Goal: Navigation & Orientation: Find specific page/section

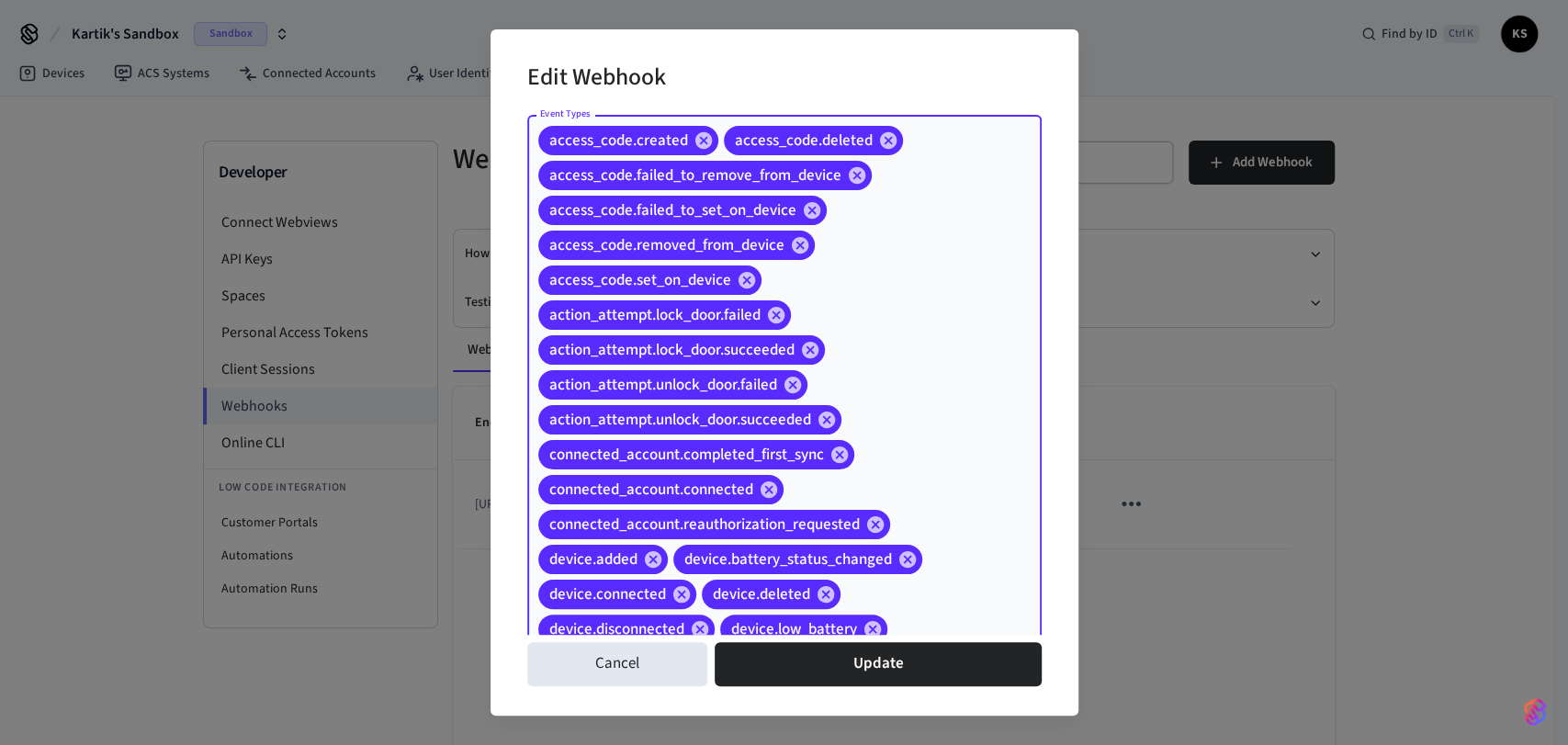
scroll to position [112, 0]
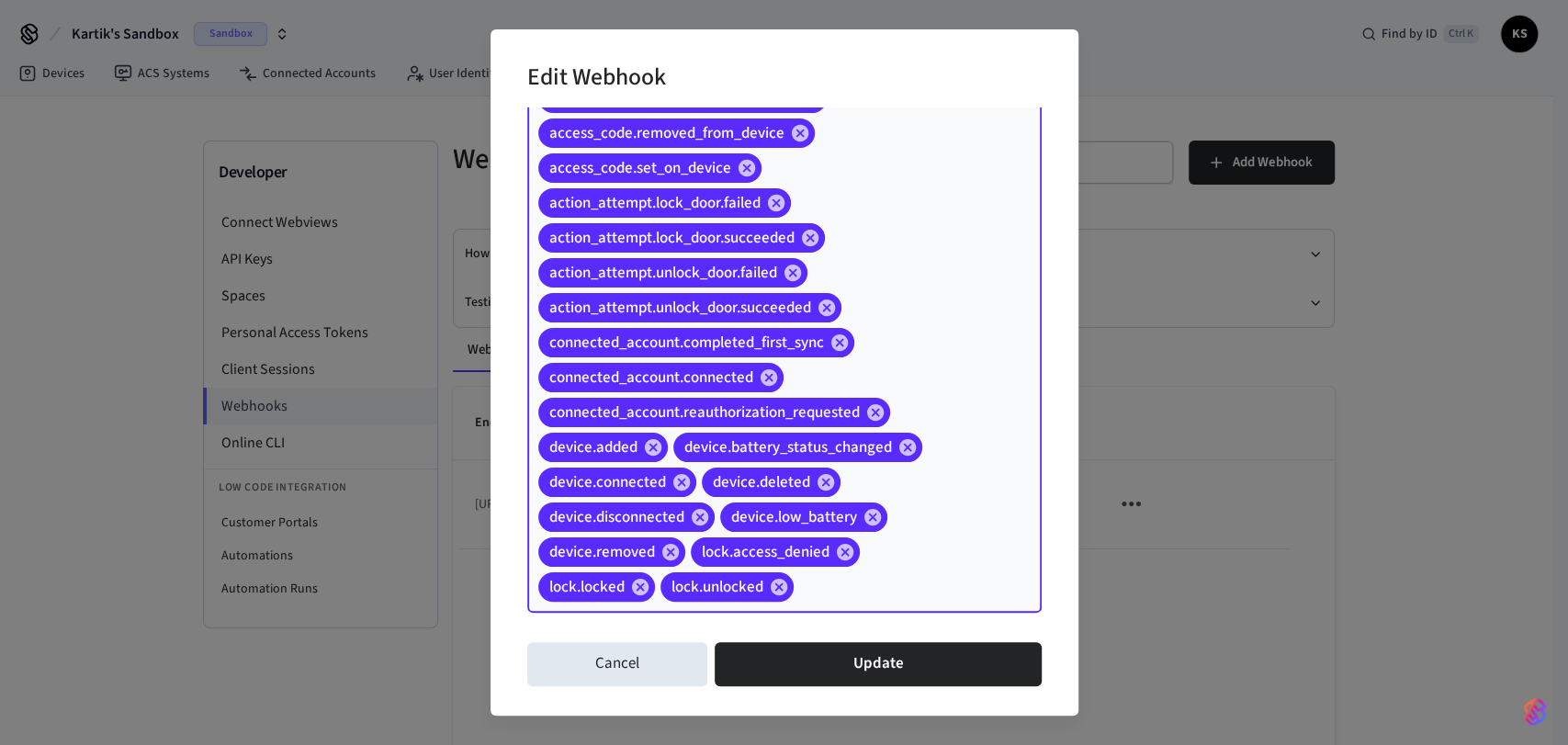
click at [1224, 273] on div "Edit Webhook Event Types access_code.created access_code.deleted access_code.fa…" at bounding box center [784, 372] width 1568 height 745
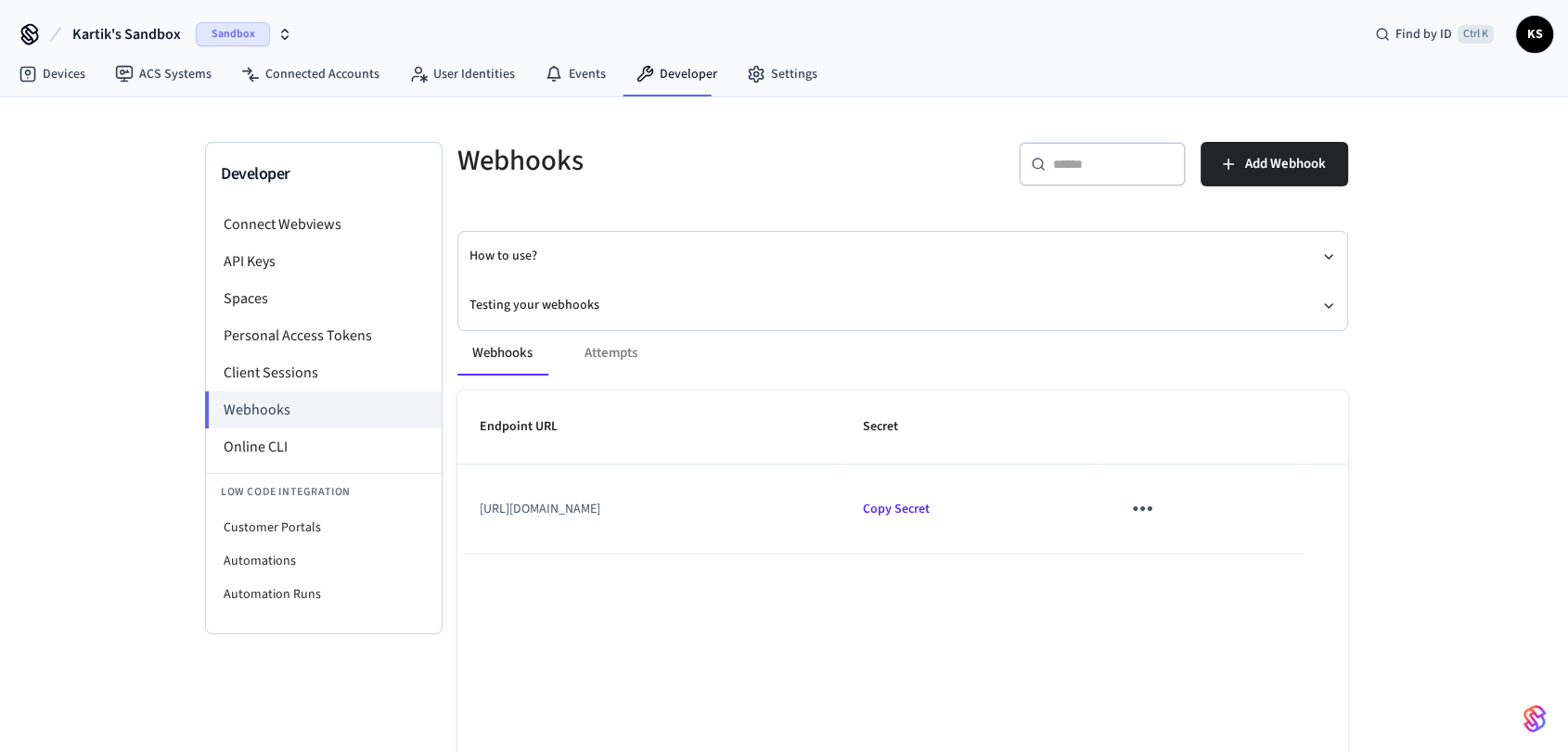
click at [1152, 508] on icon "sticky table" at bounding box center [1142, 509] width 19 height 5
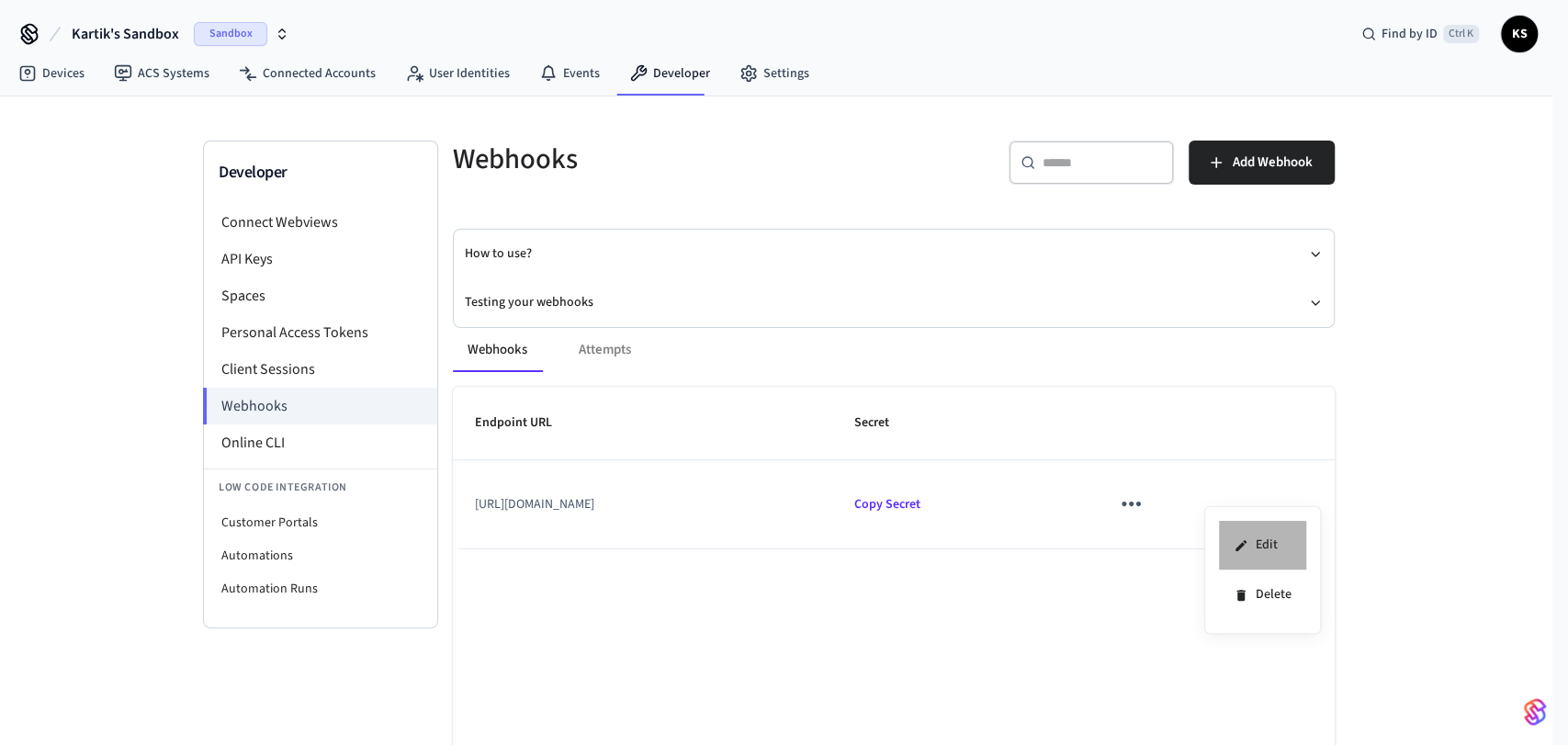
click at [1269, 548] on li "Edit" at bounding box center [1262, 545] width 87 height 49
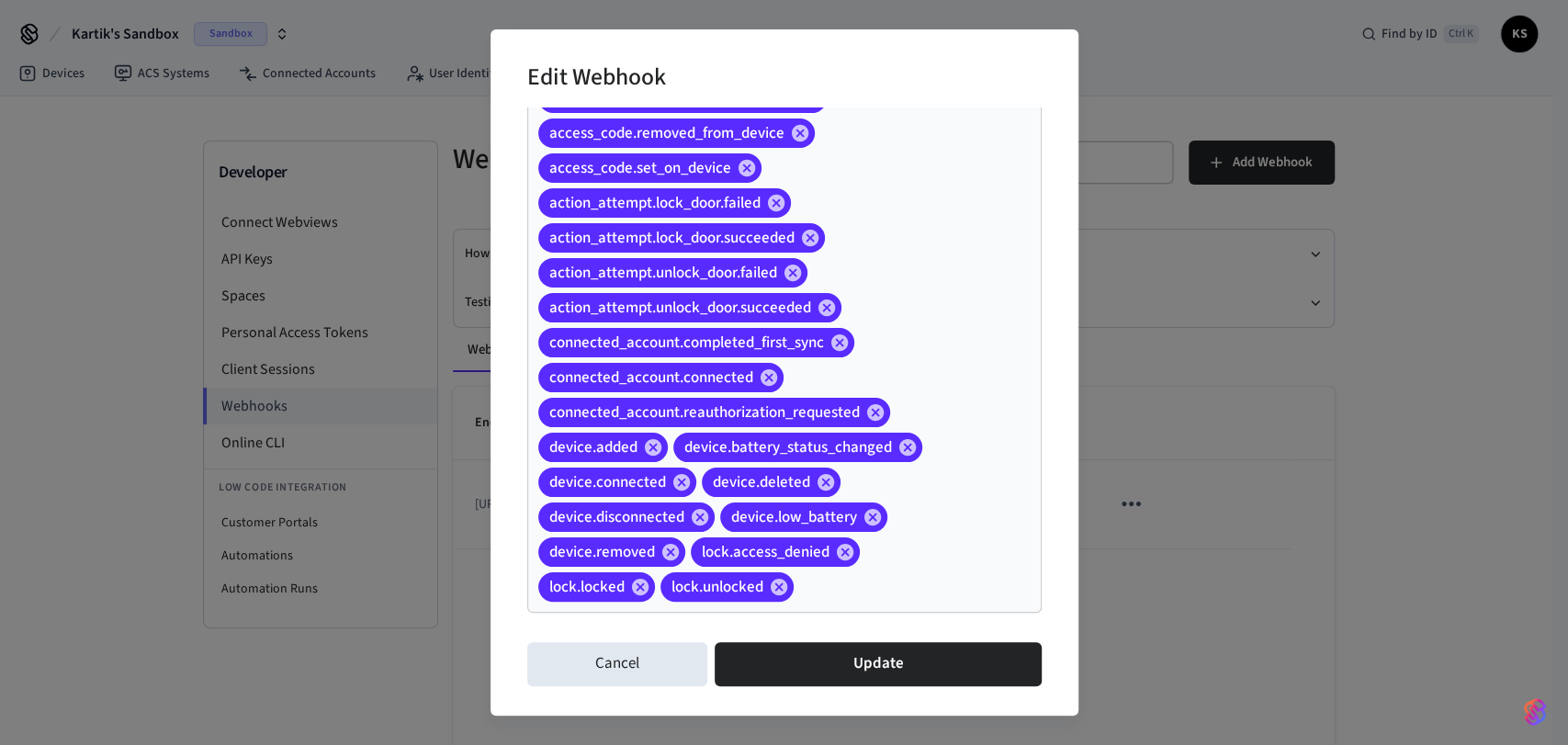
click at [614, 635] on div "Cancel Update" at bounding box center [784, 665] width 515 height 59
click at [603, 664] on button "Cancel" at bounding box center [617, 665] width 181 height 44
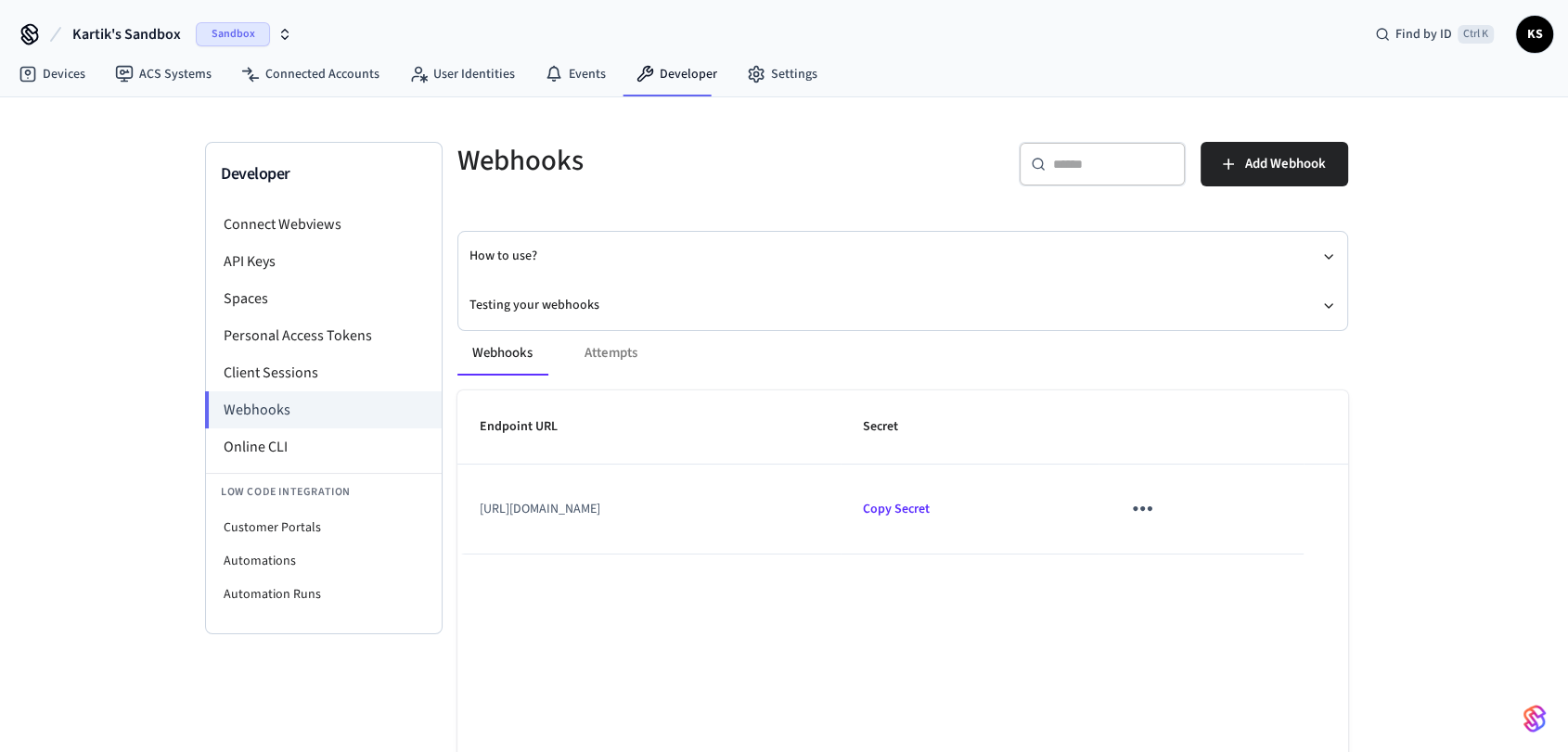
click at [607, 348] on div "Webhooks Attempts" at bounding box center [903, 354] width 891 height 45
click at [497, 358] on button "Webhooks" at bounding box center [503, 354] width 90 height 45
click at [1157, 508] on icon "sticky table" at bounding box center [1143, 508] width 29 height 29
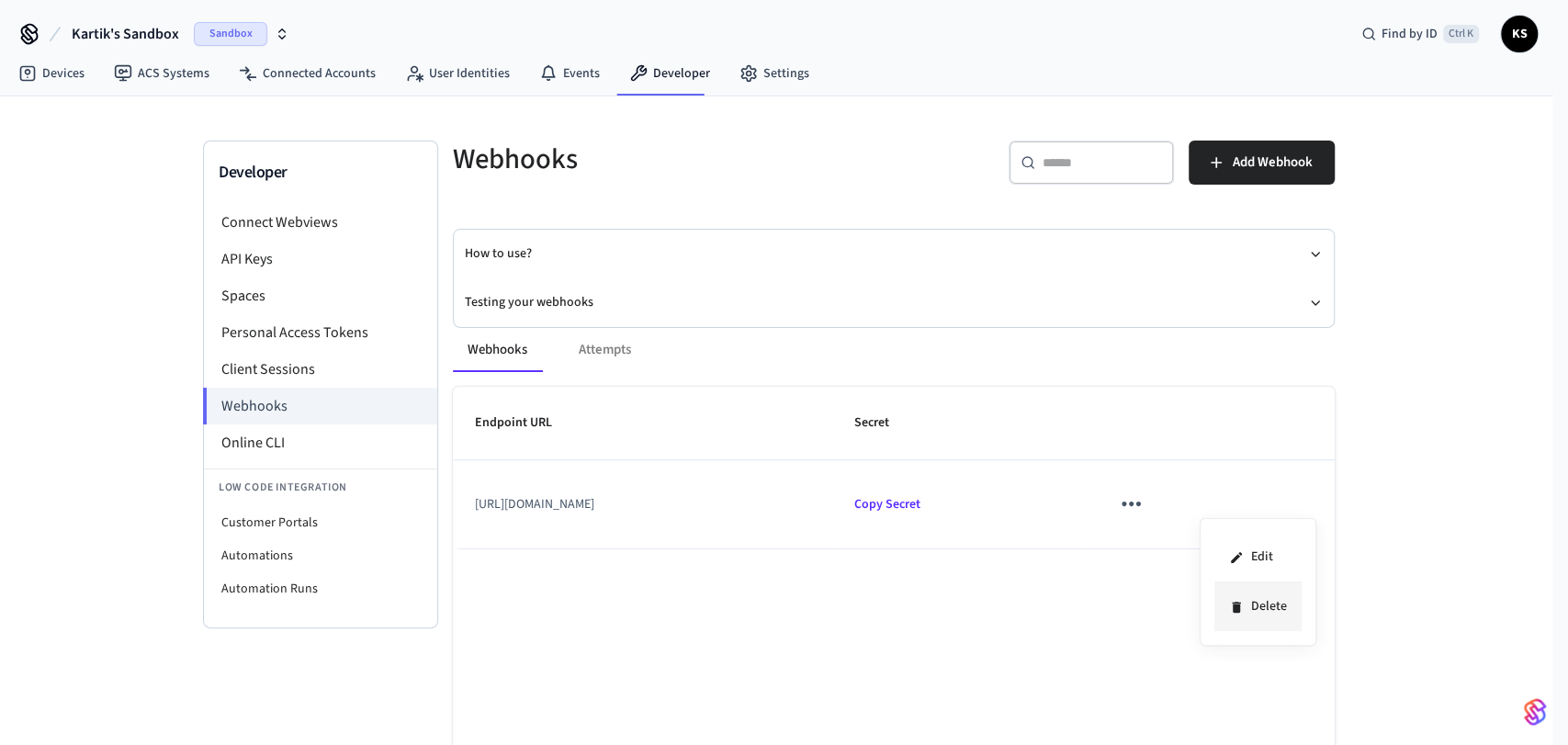
click at [1277, 616] on li "Delete" at bounding box center [1259, 607] width 87 height 48
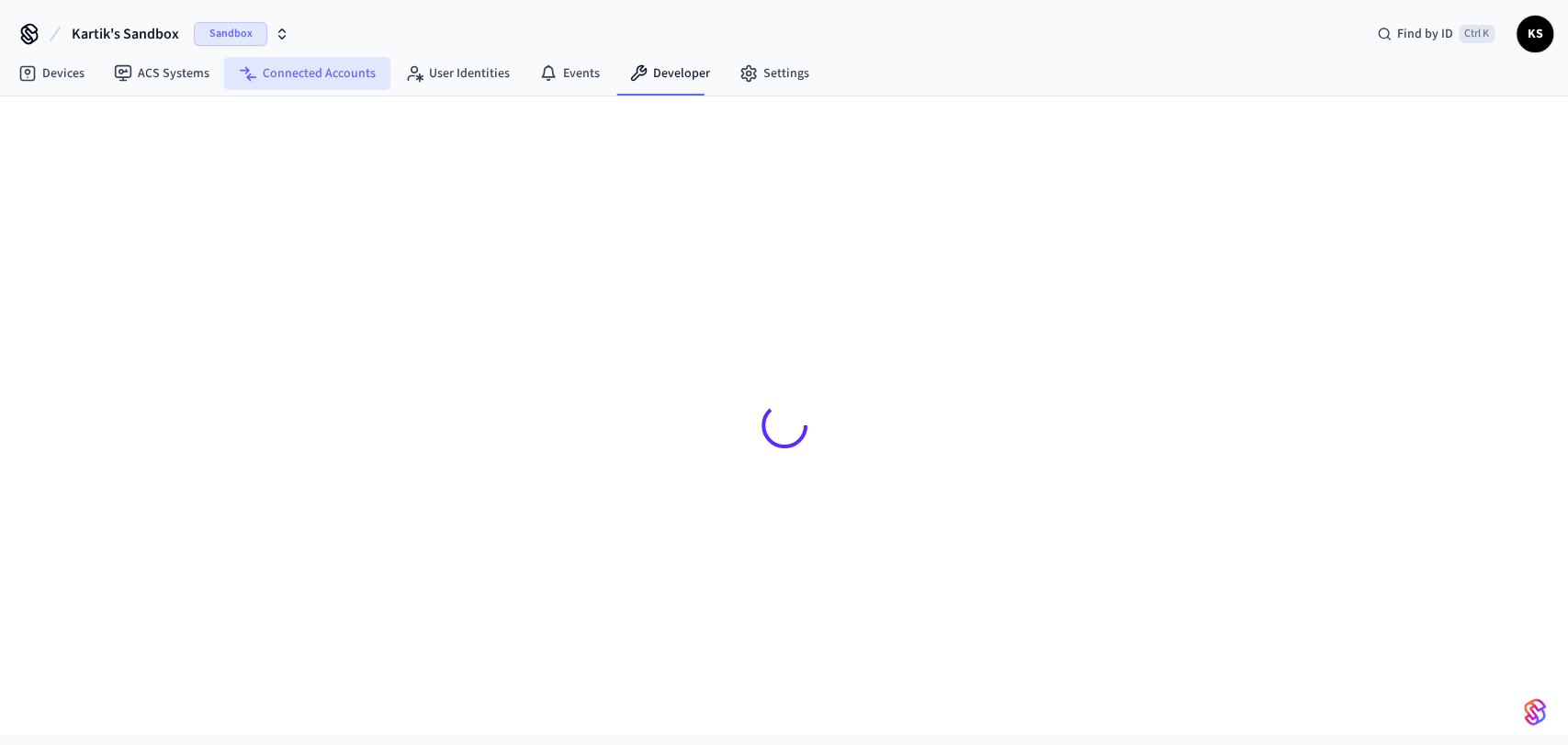
click at [288, 80] on link "Connected Accounts" at bounding box center [308, 73] width 167 height 33
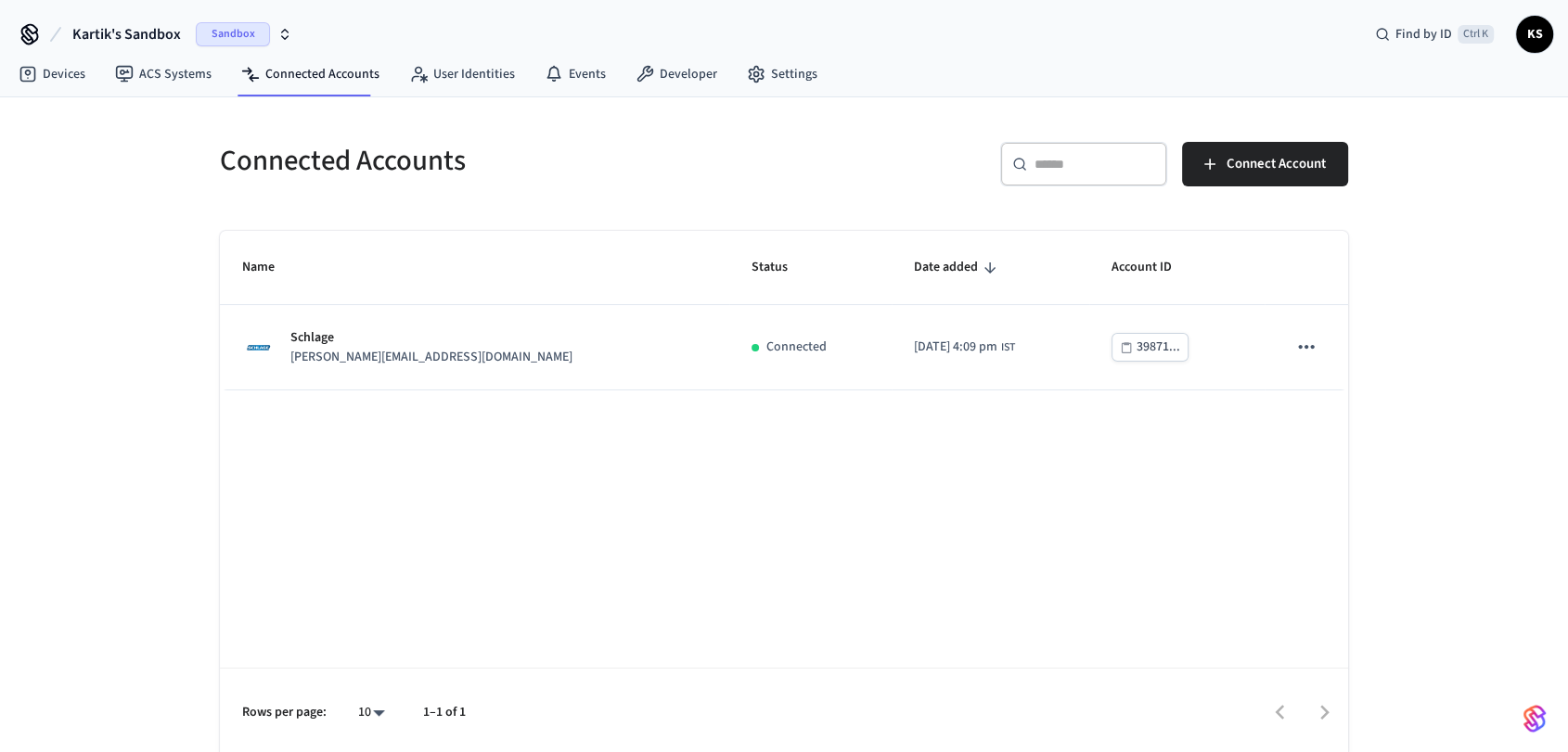
click at [80, 98] on div "Connected Accounts ​ ​ Connect Account Name Status Date added Account ID Schlag…" at bounding box center [784, 427] width 1568 height 660
click at [64, 75] on link "Devices" at bounding box center [52, 74] width 97 height 33
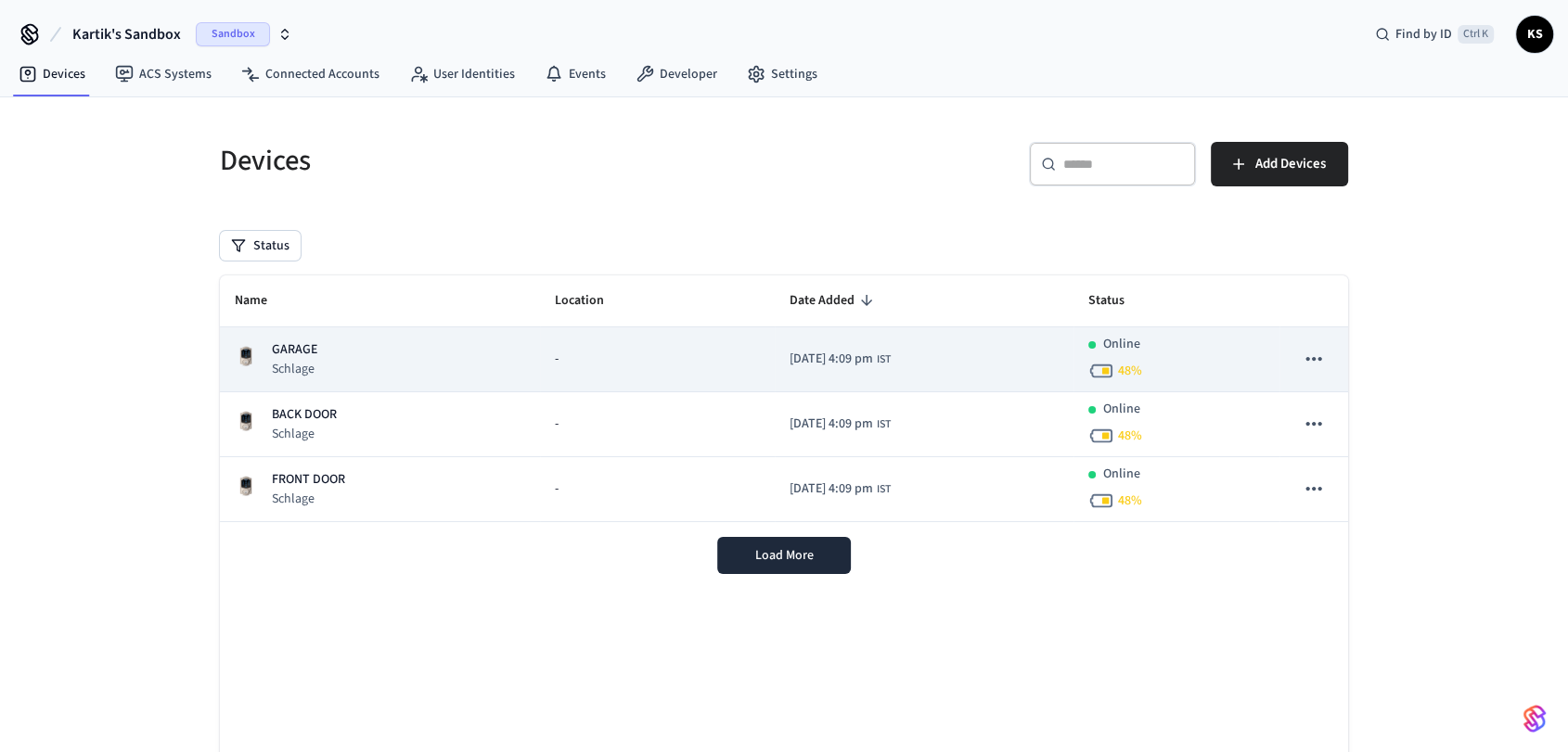
click at [1028, 347] on td "[DATE] 4:09 pm IST" at bounding box center [924, 360] width 299 height 65
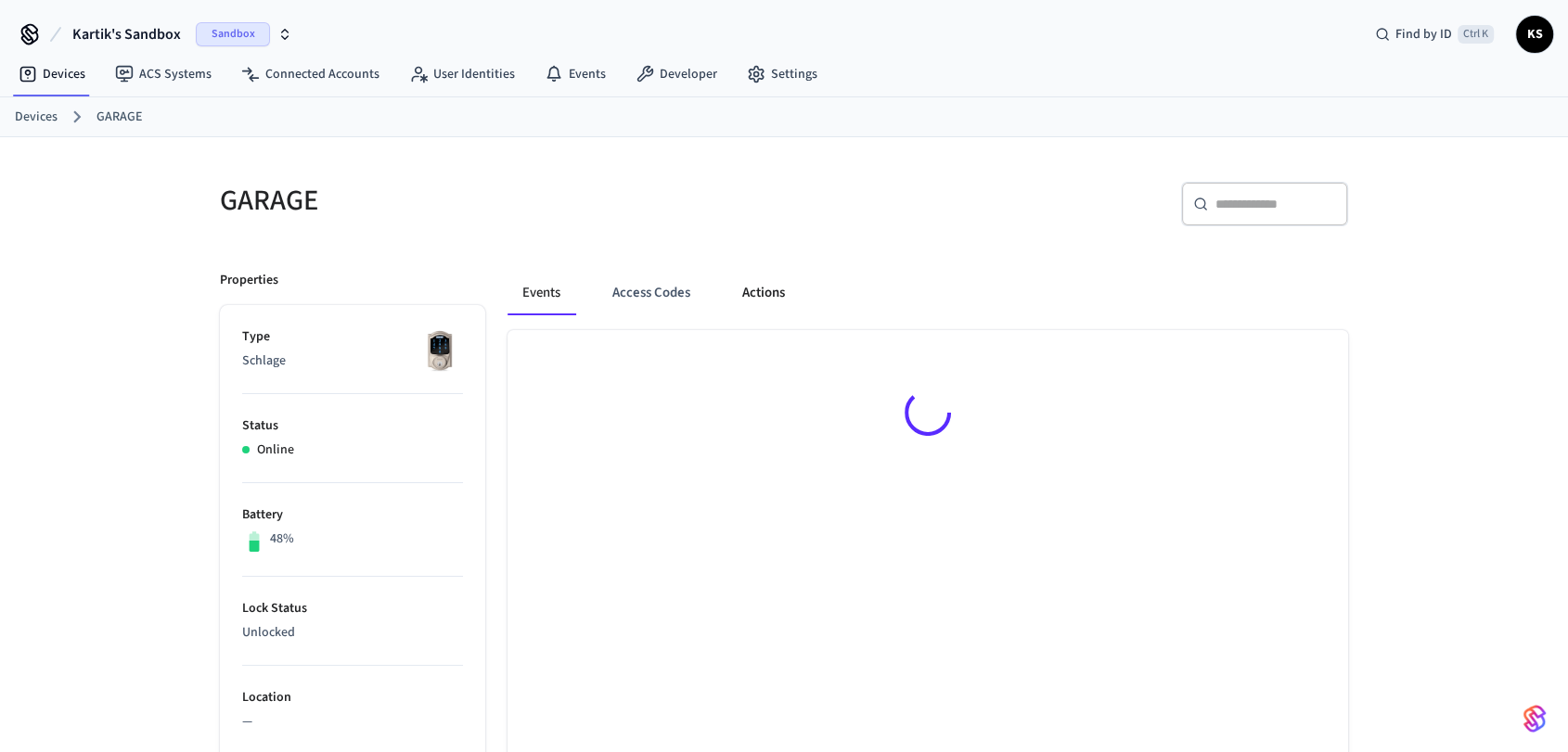
click at [762, 291] on button "Actions" at bounding box center [763, 293] width 73 height 45
click at [683, 290] on button "Access Codes" at bounding box center [652, 293] width 108 height 45
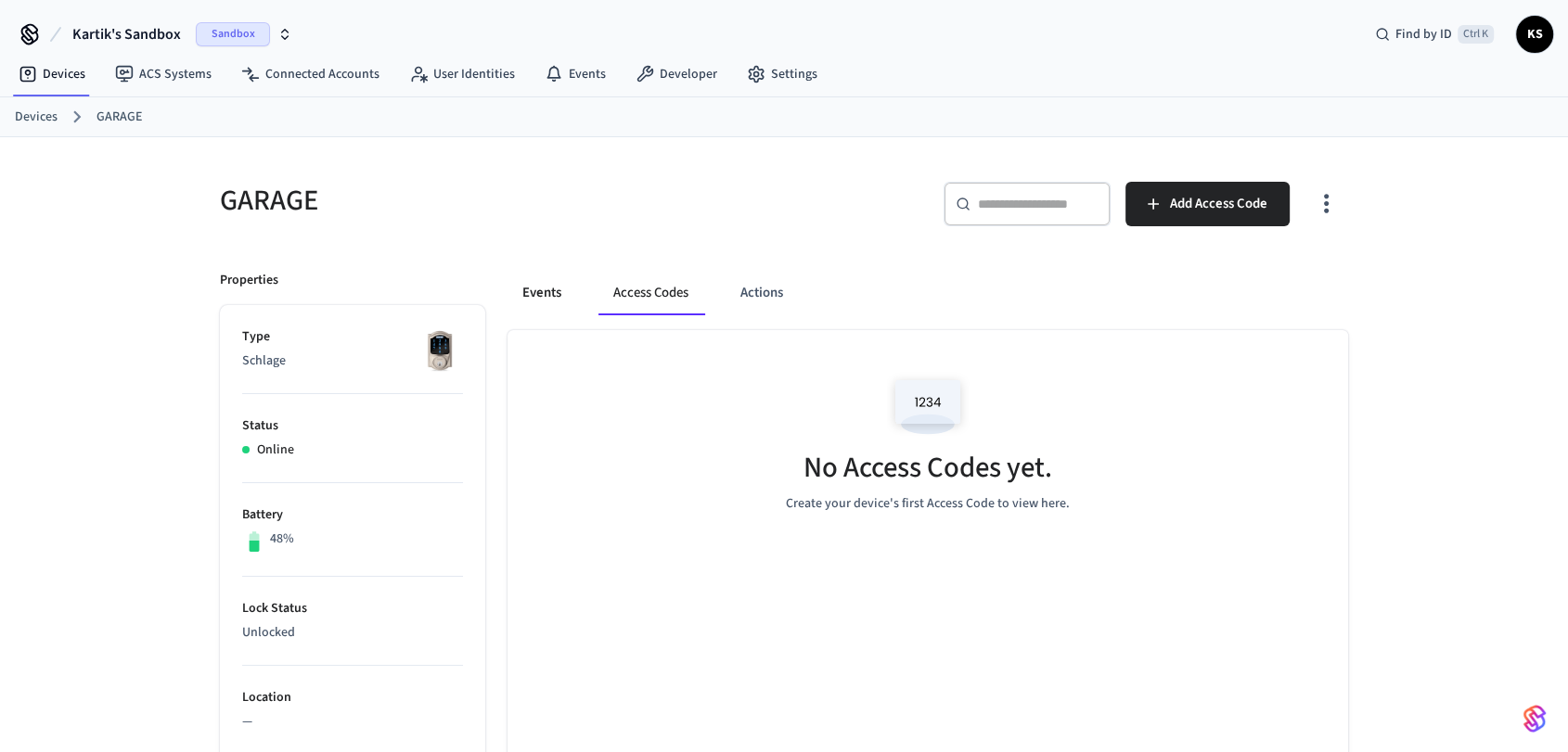
click at [537, 303] on button "Events" at bounding box center [542, 293] width 69 height 45
